Goal: Task Accomplishment & Management: Complete application form

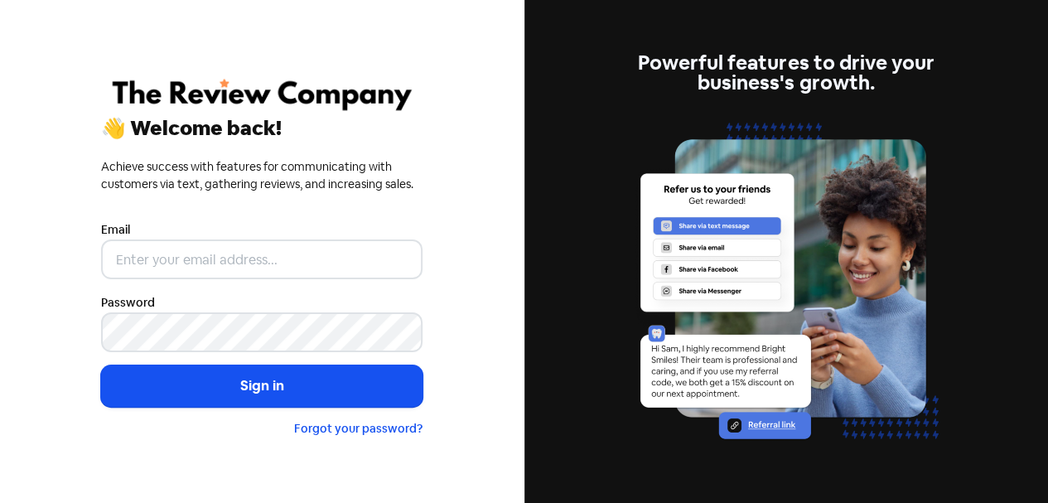
click at [160, 259] on input "email" at bounding box center [261, 259] width 321 height 40
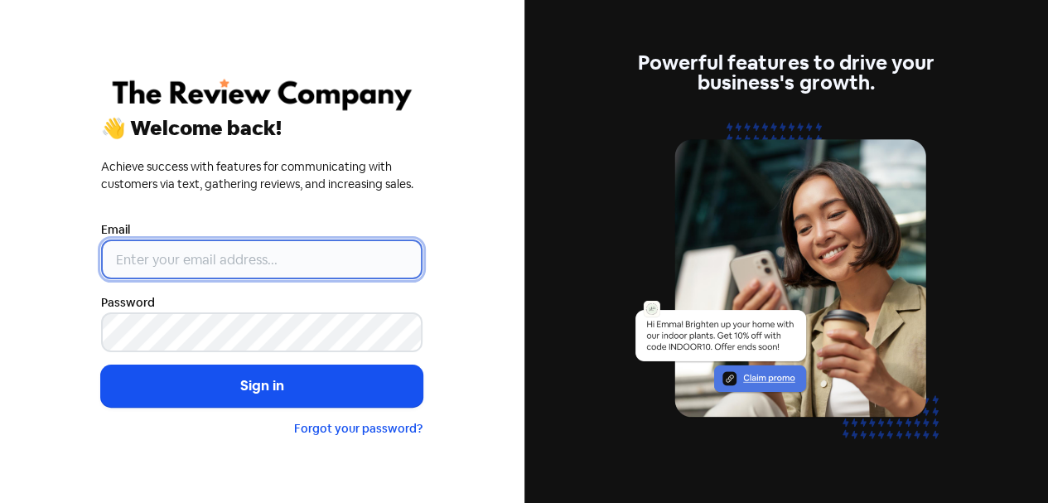
type input "[EMAIL_ADDRESS][DOMAIN_NAME]"
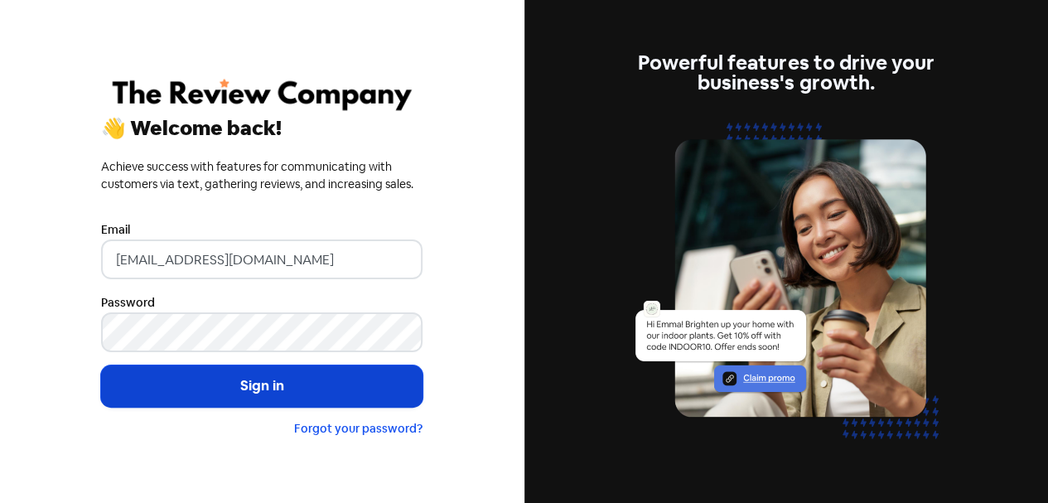
click at [237, 387] on button "Sign in" at bounding box center [261, 385] width 321 height 41
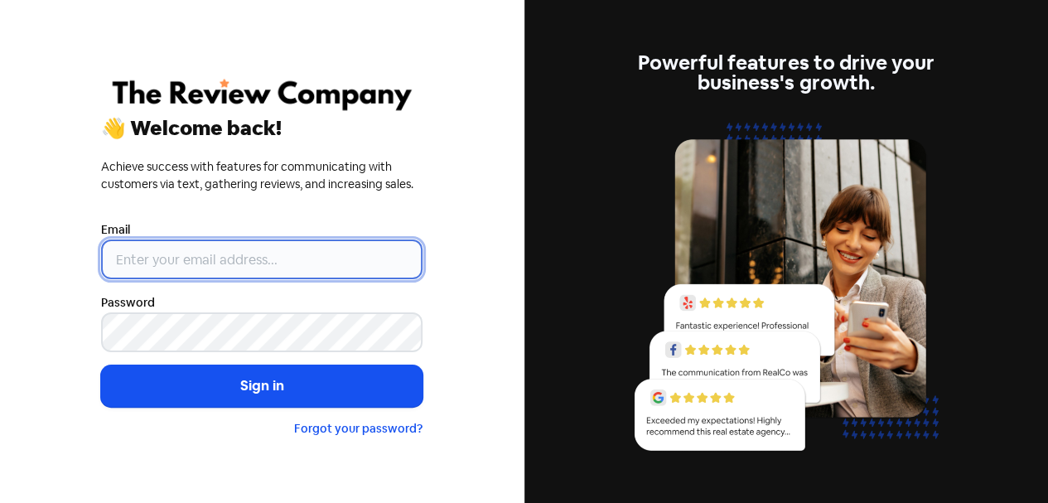
click at [181, 258] on input "email" at bounding box center [261, 259] width 321 height 40
type input "[EMAIL_ADDRESS][DOMAIN_NAME]"
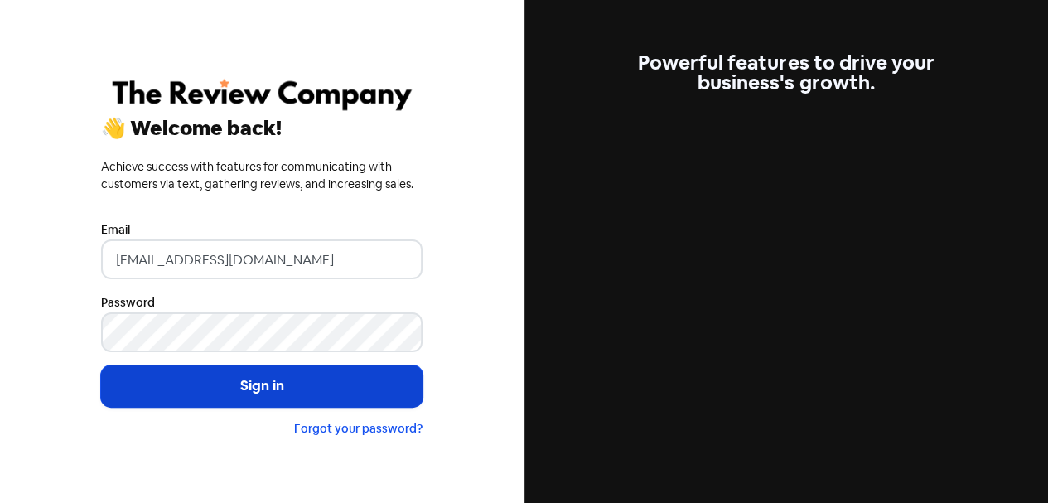
click at [253, 391] on button "Sign in" at bounding box center [261, 385] width 321 height 41
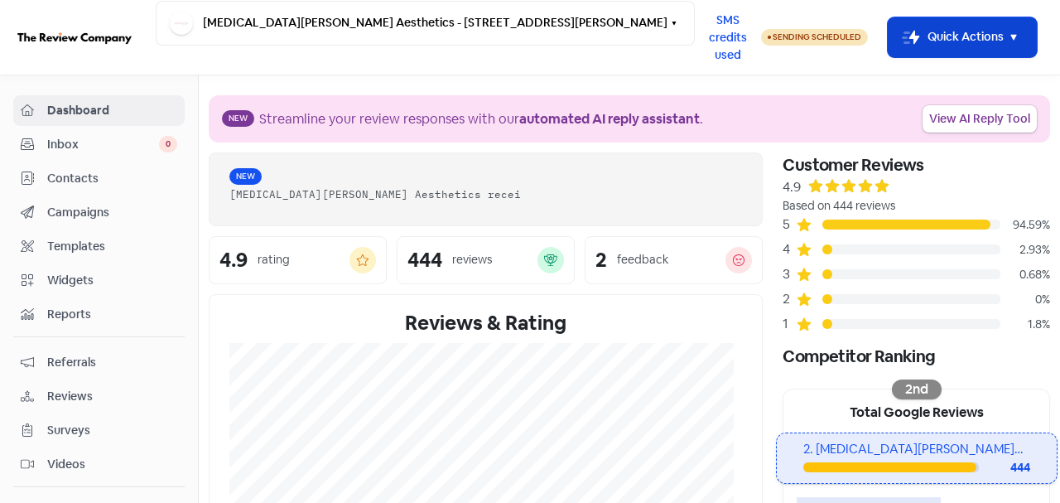
click at [946, 28] on button "Icon For Thunder-move Quick Actions" at bounding box center [962, 37] width 149 height 40
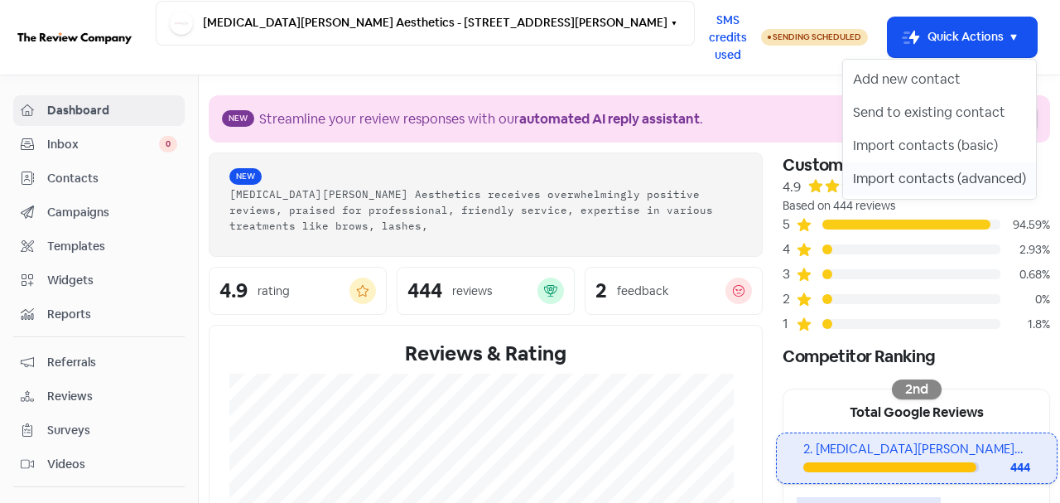
click at [939, 176] on button "Import contacts (advanced)" at bounding box center [939, 178] width 193 height 33
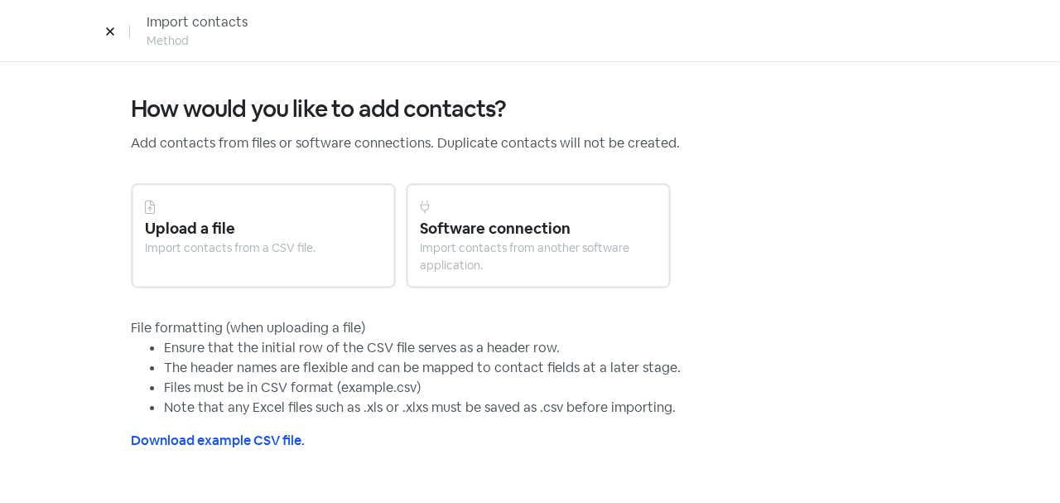
click at [359, 257] on div "Upload a file Import contacts from a CSV file." at bounding box center [263, 235] width 265 height 105
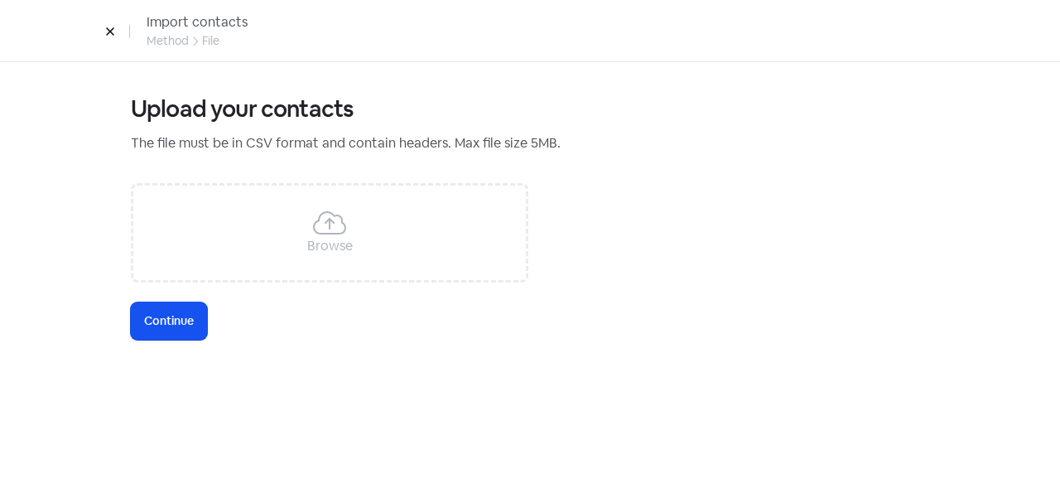
click at [340, 225] on icon at bounding box center [329, 223] width 33 height 27
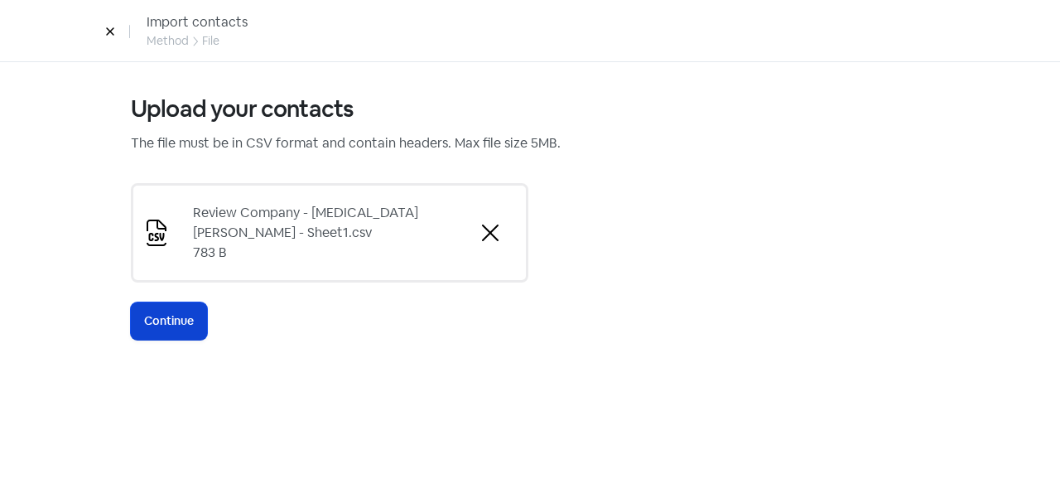
click at [174, 319] on span "Continue" at bounding box center [169, 320] width 50 height 17
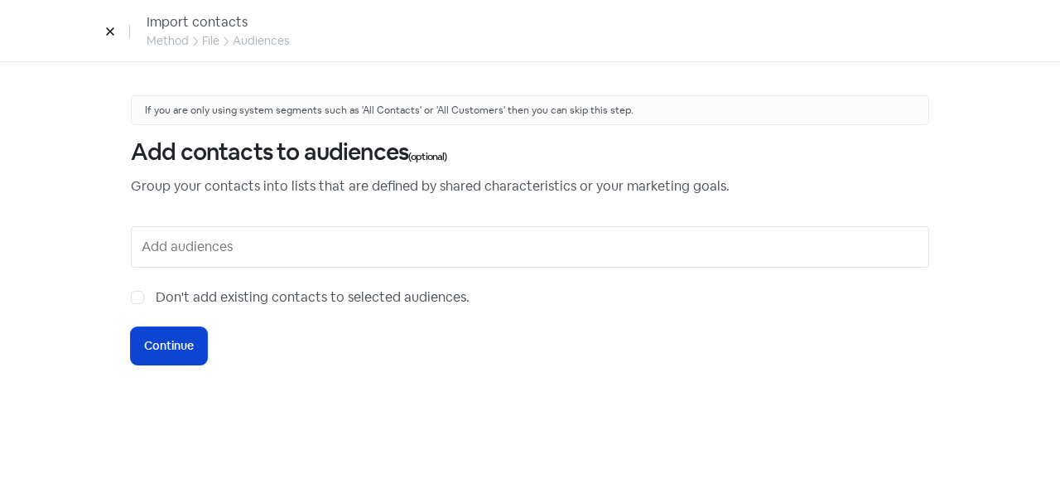
click at [169, 341] on span "Continue" at bounding box center [169, 345] width 50 height 17
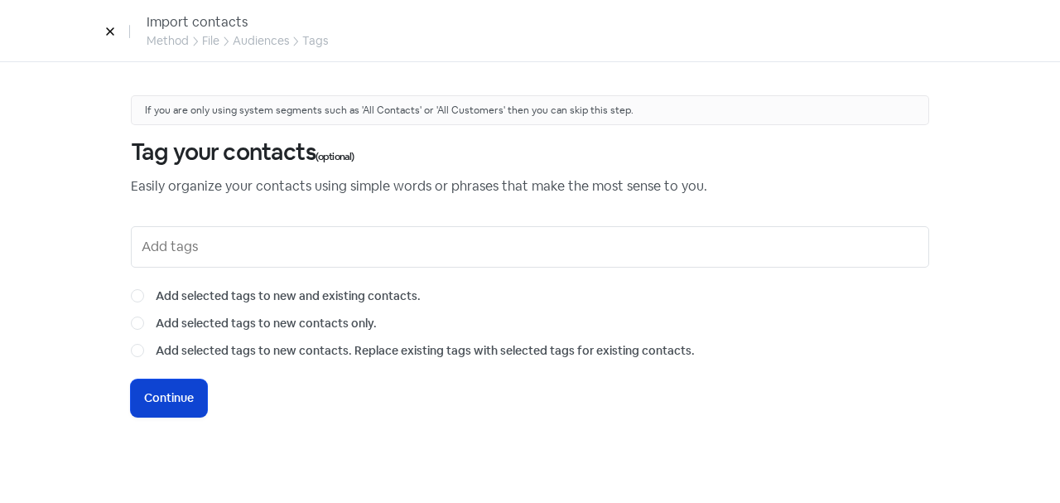
click at [172, 394] on span "Continue" at bounding box center [169, 397] width 50 height 17
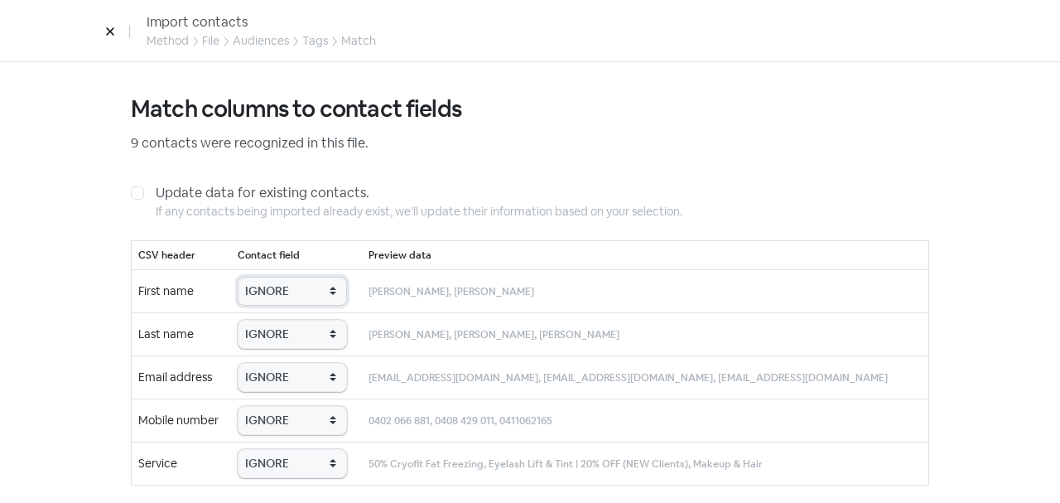
click at [268, 286] on select "IGNORE First name Last name Mobile number Email address Contact status Service" at bounding box center [292, 291] width 109 height 29
select select "first_name"
click at [257, 277] on select "IGNORE First name Last name Mobile number Email address Contact status Service" at bounding box center [292, 291] width 109 height 29
click at [291, 333] on select "IGNORE First name Last name Mobile number Email address Contact status Service" at bounding box center [292, 334] width 109 height 29
select select "last_name"
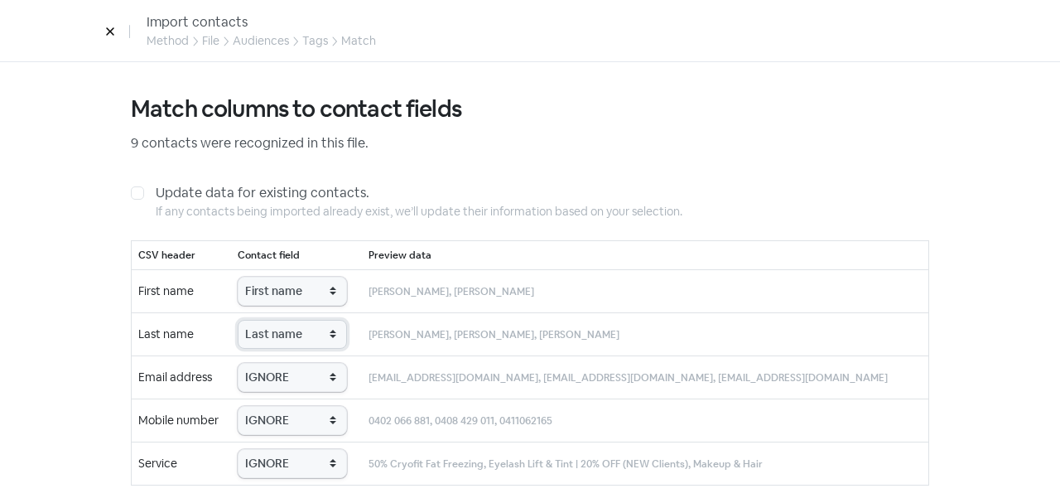
click at [257, 320] on select "IGNORE First name Last name Mobile number Email address Contact status Service" at bounding box center [292, 334] width 109 height 29
click at [298, 375] on select "IGNORE First name Last name Mobile number Email address Contact status Service" at bounding box center [292, 377] width 109 height 29
select select "email"
click at [257, 363] on select "IGNORE First name Last name Mobile number Email address Contact status Service" at bounding box center [292, 377] width 109 height 29
click at [288, 414] on select "IGNORE First name Last name Mobile number Email address Contact status Service" at bounding box center [292, 420] width 109 height 29
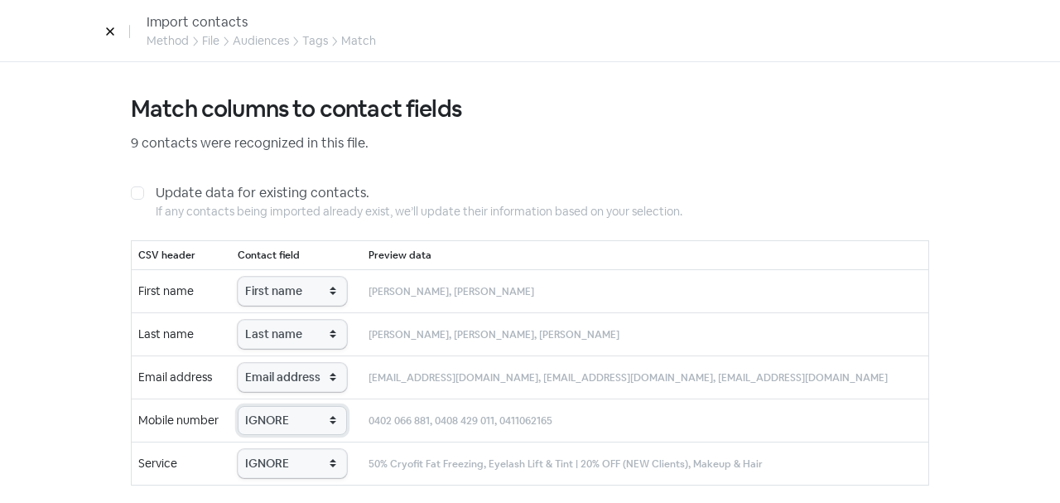
select select "phone"
click at [257, 406] on select "IGNORE First name Last name Mobile number Email address Contact status Service" at bounding box center [292, 420] width 109 height 29
click at [291, 460] on select "IGNORE First name Last name Mobile number Email address Contact status Service" at bounding box center [292, 463] width 109 height 29
select select "service"
click at [257, 449] on select "IGNORE First name Last name Mobile number Email address Contact status Service" at bounding box center [292, 463] width 109 height 29
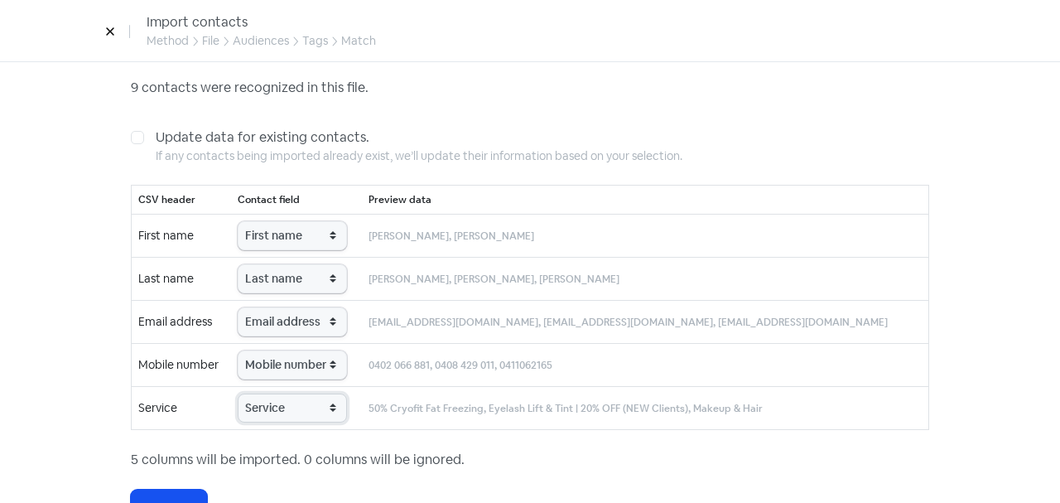
scroll to position [107, 0]
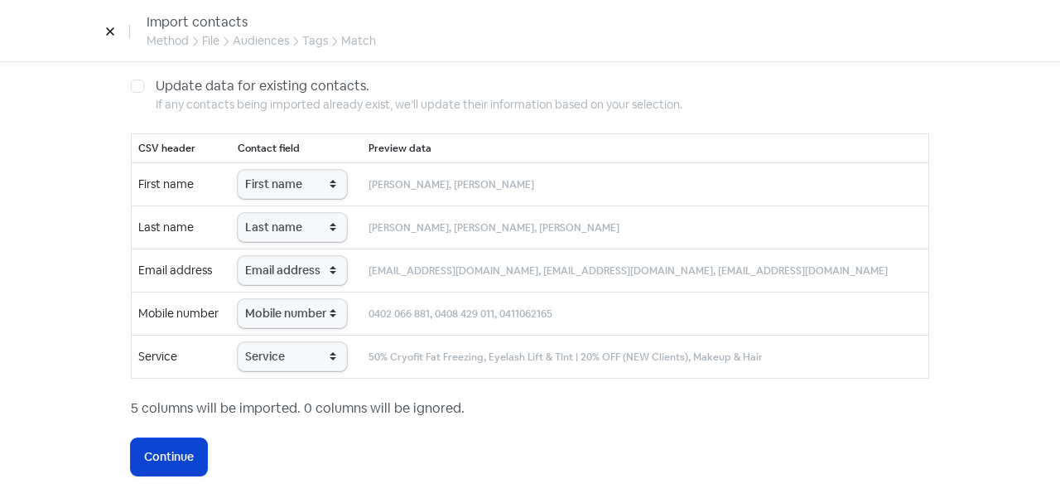
click at [163, 440] on button "Icon For Loading Continue" at bounding box center [169, 456] width 76 height 37
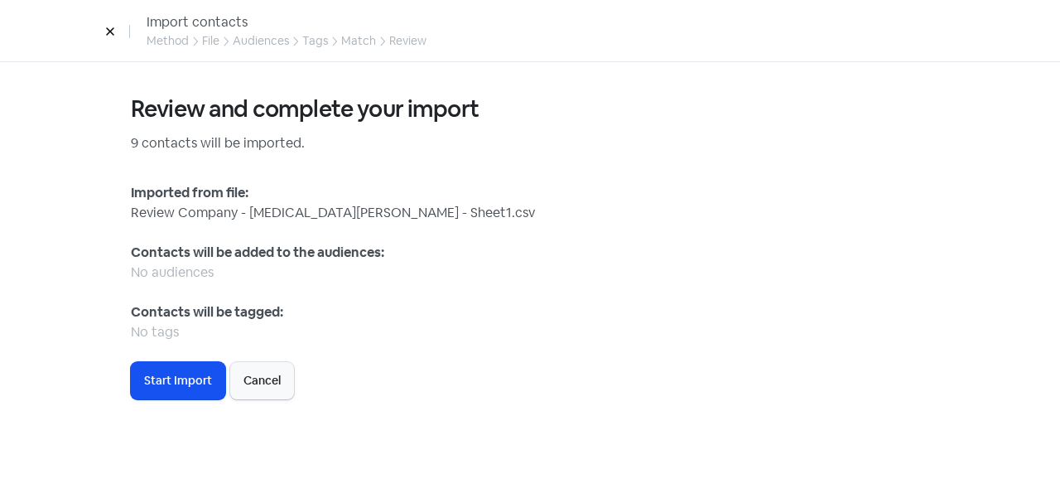
scroll to position [0, 0]
click at [185, 382] on span "Start Import" at bounding box center [178, 380] width 68 height 17
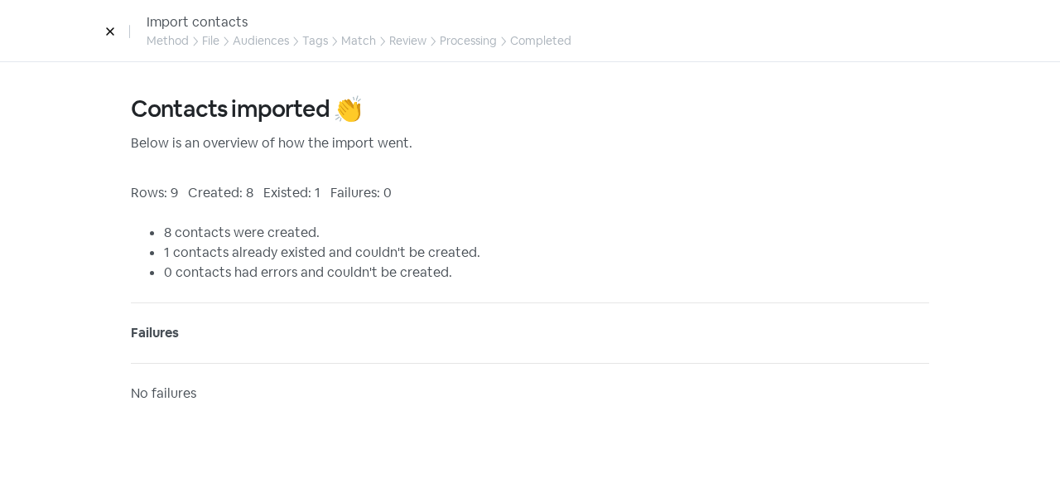
click at [106, 28] on icon at bounding box center [109, 31] width 7 height 7
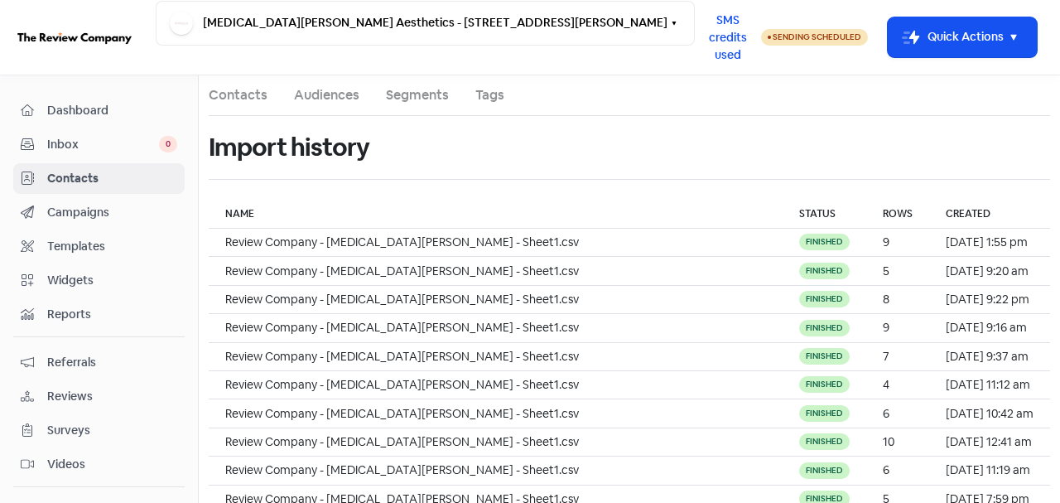
click at [80, 163] on link "Contacts" at bounding box center [98, 178] width 171 height 31
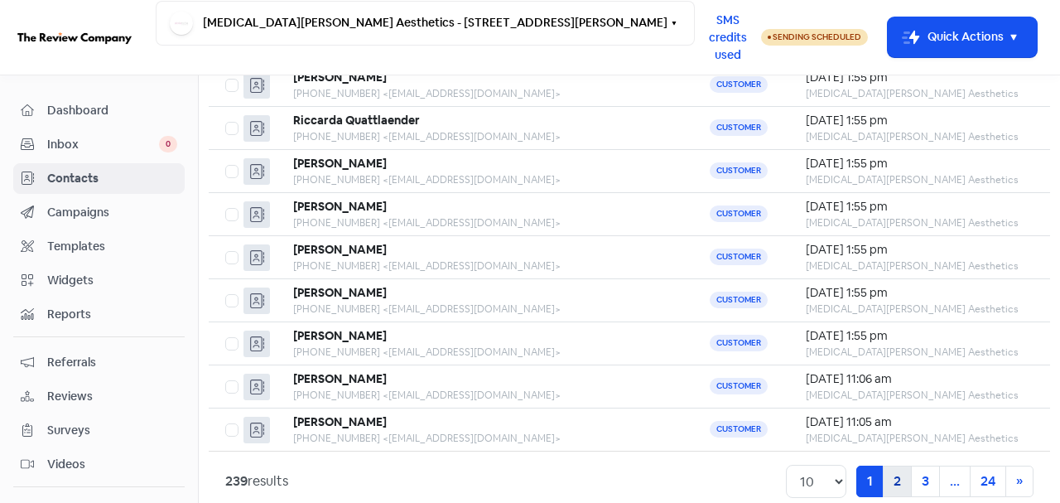
scroll to position [237, 0]
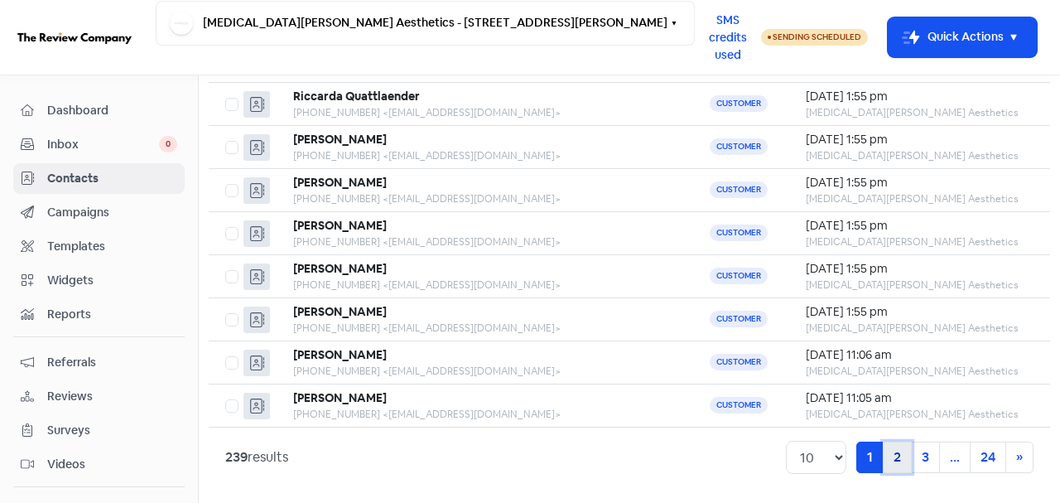
click at [883, 452] on link "2" at bounding box center [897, 456] width 29 height 31
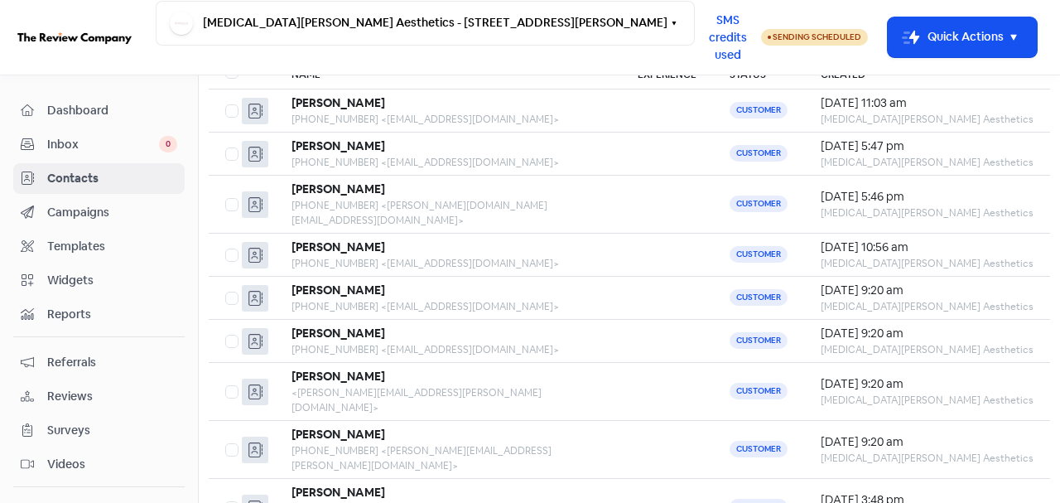
scroll to position [237, 0]
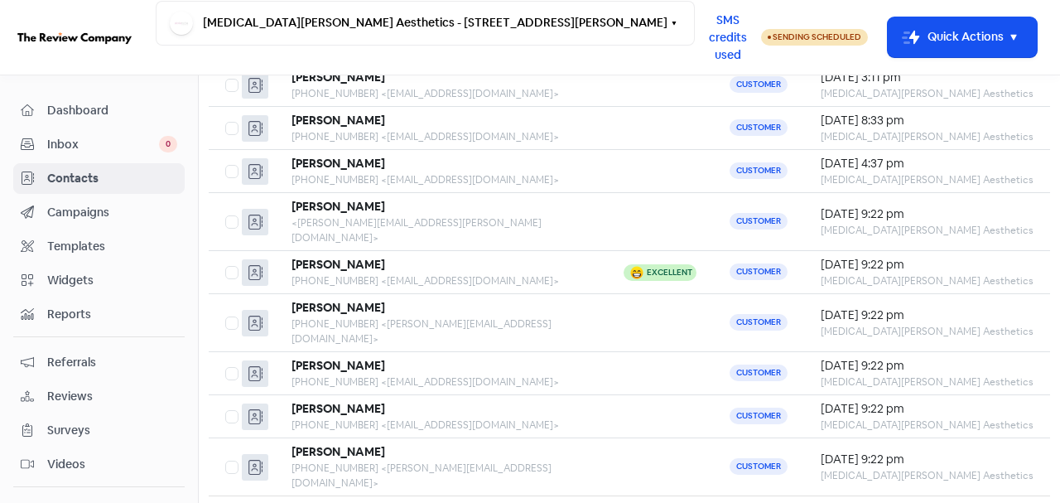
scroll to position [237, 0]
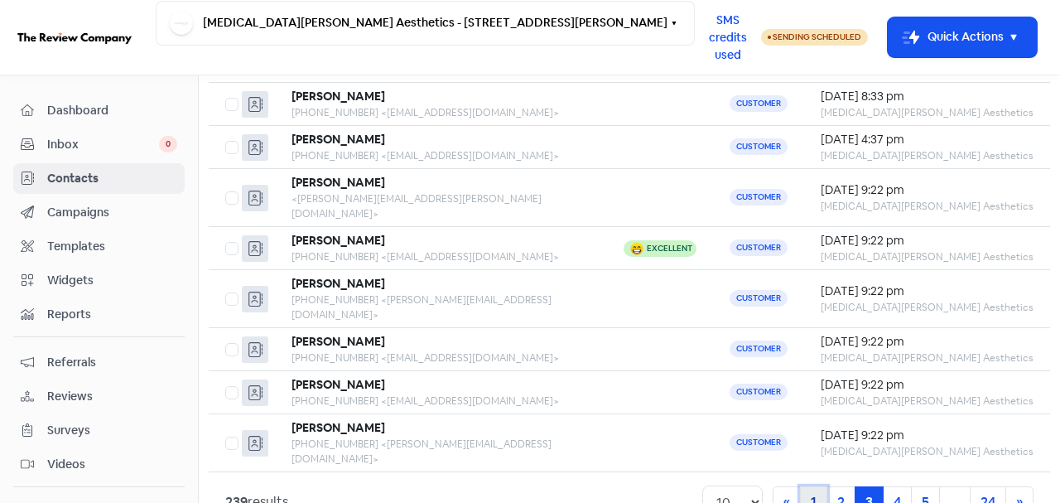
click at [800, 486] on link "1" at bounding box center [813, 501] width 27 height 31
